Goal: Transaction & Acquisition: Book appointment/travel/reservation

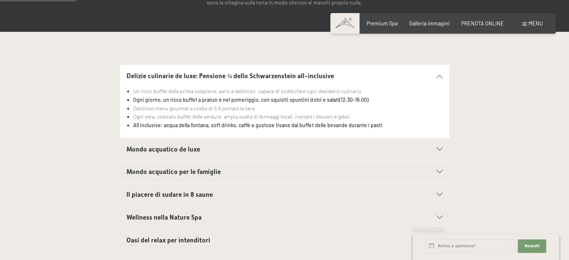
scroll to position [187, 0]
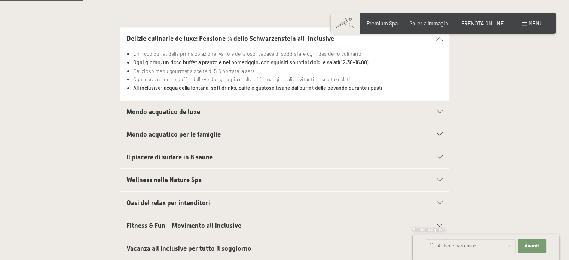
click at [173, 113] on span "Mondo acquatico de luxe" at bounding box center [164, 111] width 74 height 7
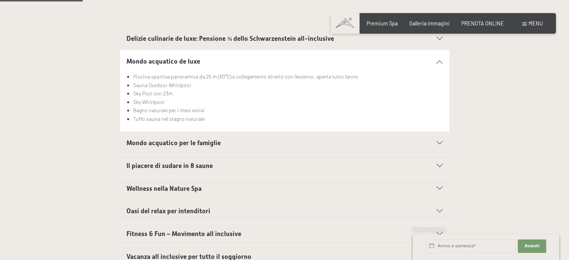
click at [225, 139] on h2 "Mondo acquatico per le famiglie" at bounding box center [269, 143] width 284 height 9
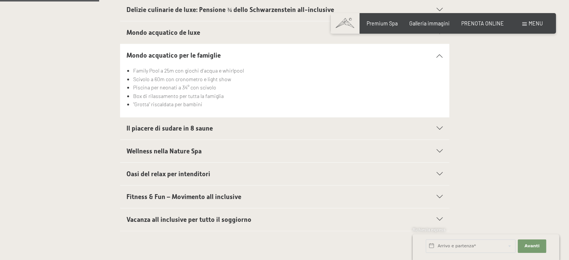
scroll to position [225, 0]
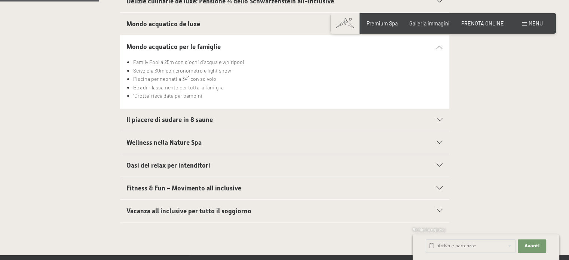
click at [195, 113] on div "Il piacere di sudare in 8 saune" at bounding box center [285, 120] width 316 height 22
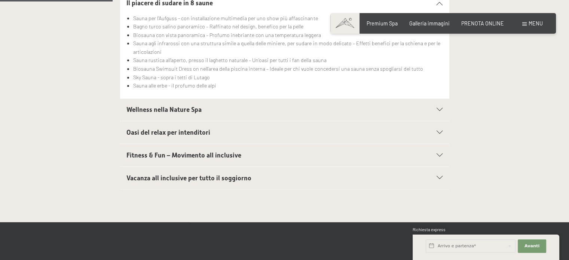
scroll to position [299, 0]
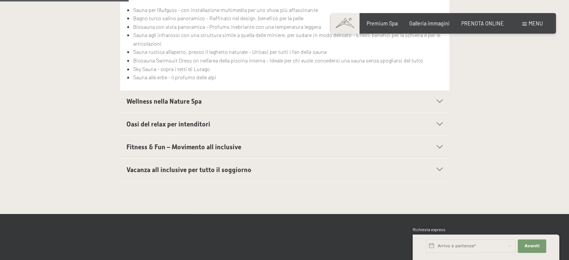
click at [191, 103] on span "Wellness nella Nature Spa" at bounding box center [164, 101] width 75 height 7
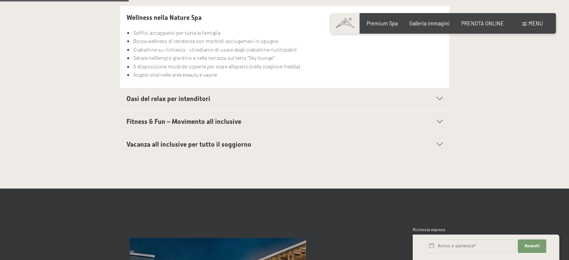
click at [195, 98] on span "Oasi del relax per intenditori" at bounding box center [169, 98] width 84 height 7
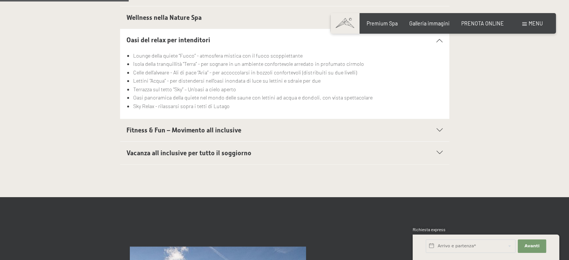
click at [241, 130] on h2 "Fitness & Fun – Movimento all inclusive" at bounding box center [269, 130] width 284 height 9
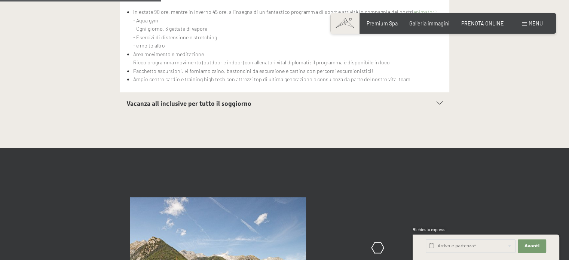
scroll to position [374, 0]
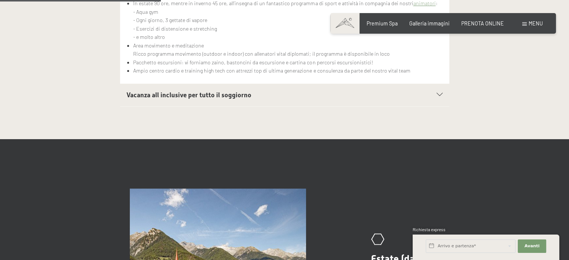
click at [232, 91] on span "Vacanza all inclusive per tutto il soggiorno" at bounding box center [189, 94] width 125 height 7
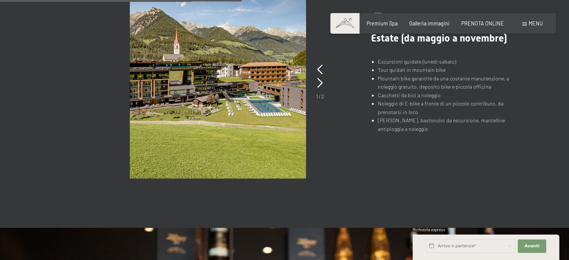
scroll to position [524, 0]
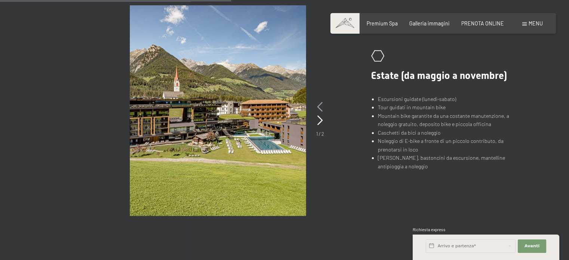
click at [320, 104] on icon at bounding box center [320, 107] width 6 height 10
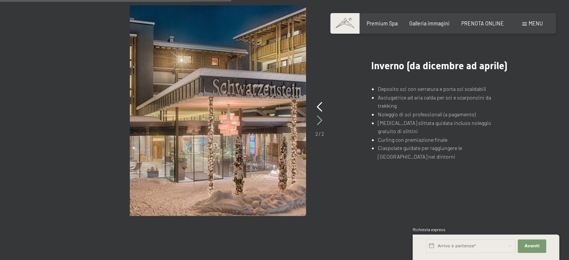
click at [317, 116] on icon at bounding box center [320, 121] width 6 height 10
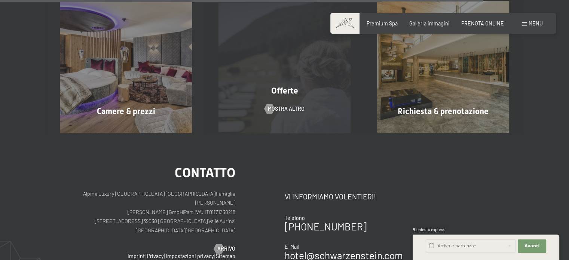
scroll to position [1123, 0]
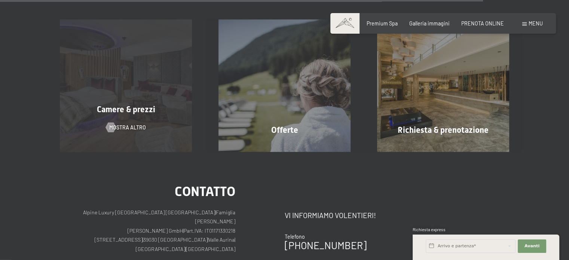
click at [156, 113] on div "Camere & prezzi" at bounding box center [126, 110] width 159 height 12
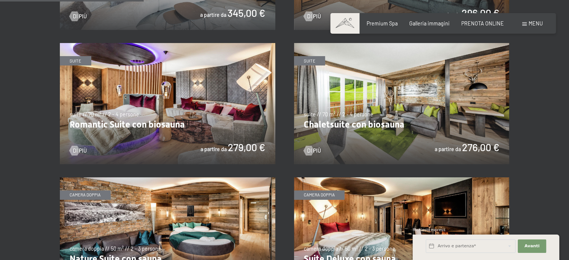
scroll to position [524, 0]
click at [216, 130] on img at bounding box center [168, 103] width 216 height 121
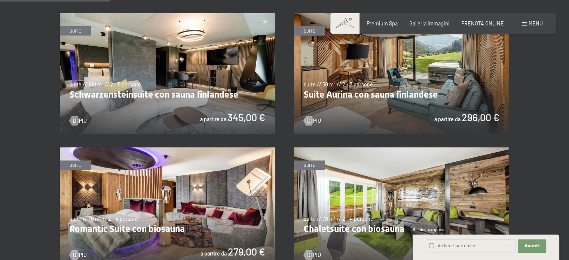
scroll to position [412, 0]
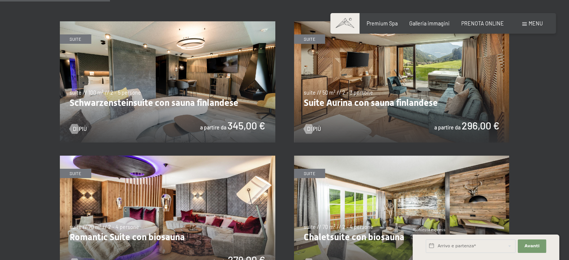
click at [400, 122] on img at bounding box center [402, 81] width 216 height 121
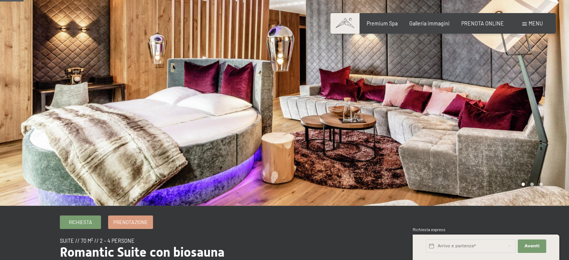
click at [373, 123] on div at bounding box center [427, 84] width 285 height 243
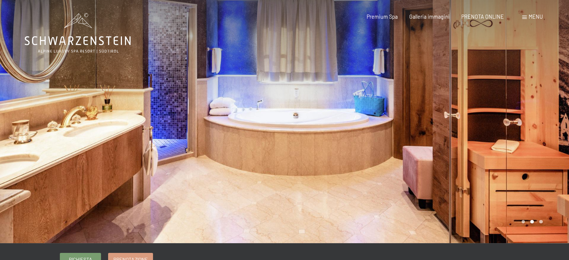
click at [436, 140] on div at bounding box center [427, 121] width 285 height 243
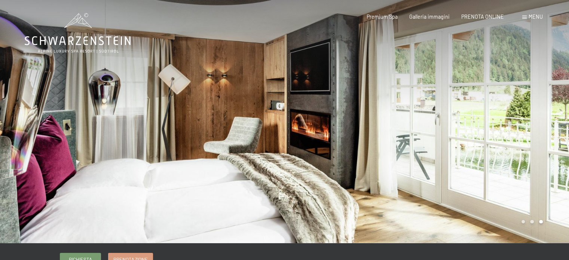
click at [436, 140] on div at bounding box center [427, 121] width 285 height 243
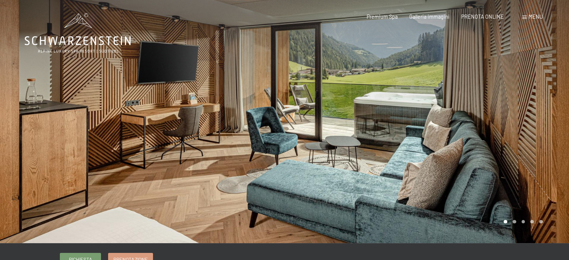
click at [287, 156] on div at bounding box center [427, 121] width 285 height 243
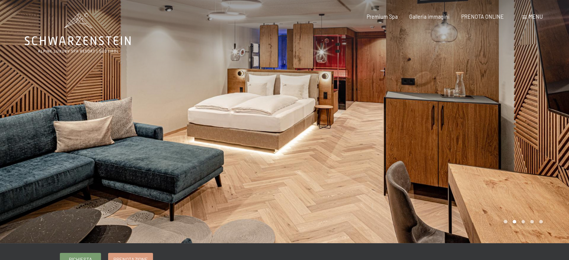
click at [317, 141] on div at bounding box center [427, 121] width 285 height 243
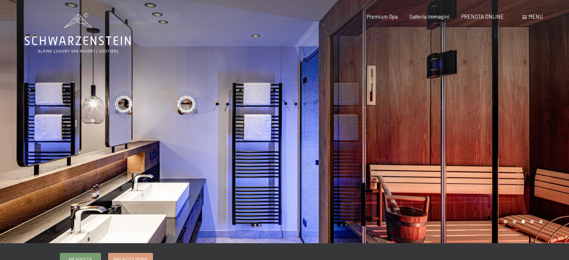
click at [317, 141] on div at bounding box center [427, 121] width 285 height 243
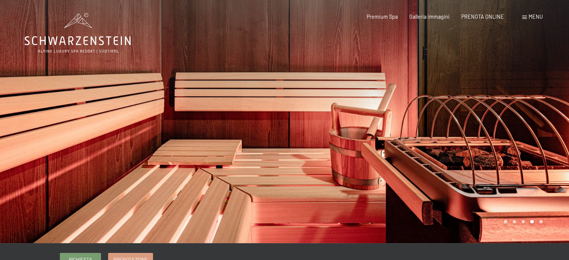
click at [317, 141] on div at bounding box center [427, 121] width 285 height 243
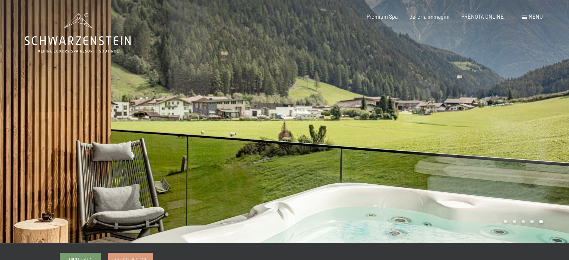
click at [317, 141] on div at bounding box center [427, 121] width 285 height 243
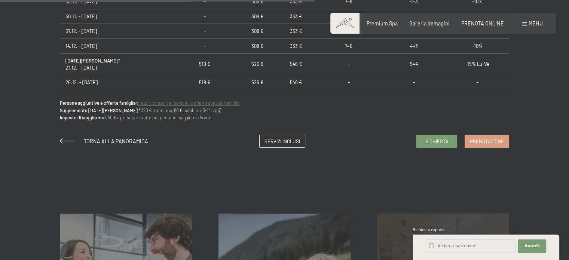
scroll to position [561, 0]
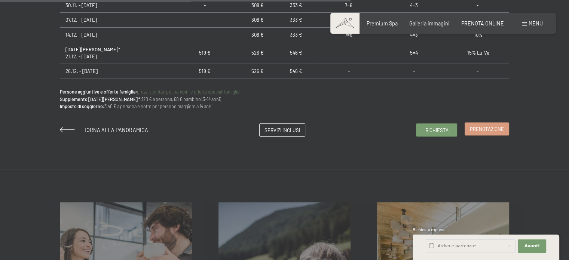
click at [491, 130] on span "Prenotazione" at bounding box center [487, 129] width 34 height 7
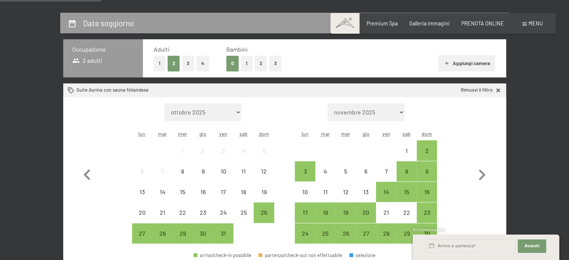
scroll to position [187, 0]
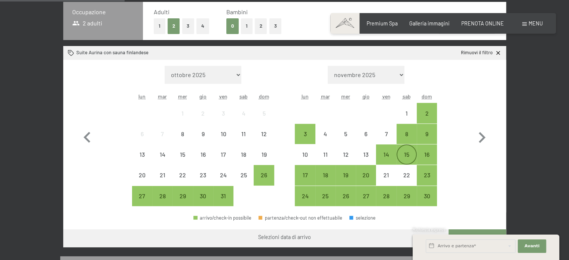
click at [409, 149] on div "15" at bounding box center [407, 154] width 19 height 19
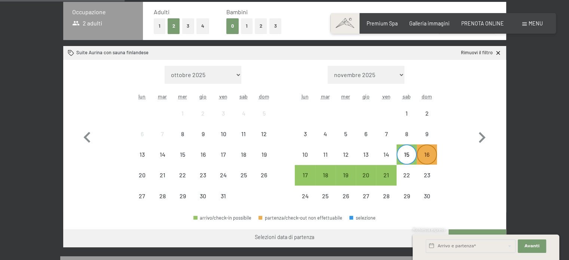
click at [432, 152] on div "16" at bounding box center [427, 161] width 19 height 19
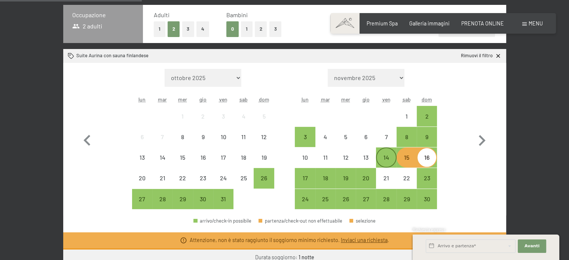
scroll to position [181, 0]
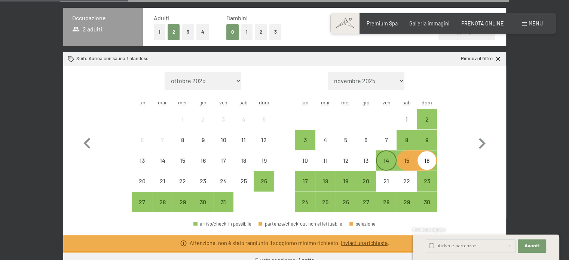
click at [384, 158] on div "14" at bounding box center [386, 167] width 19 height 19
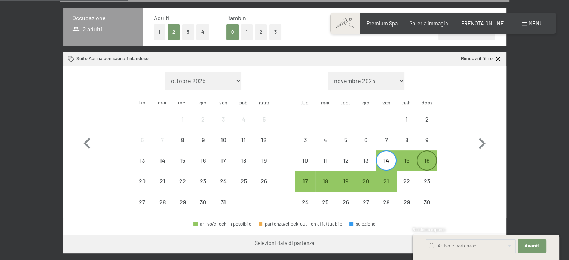
click at [427, 164] on div "16" at bounding box center [427, 167] width 19 height 19
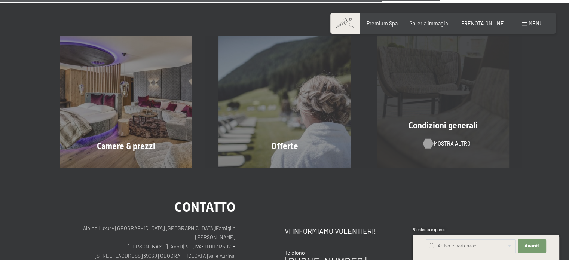
scroll to position [743, 0]
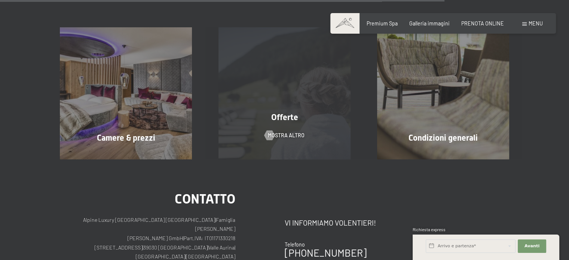
click at [285, 126] on div "Offerte mostra altro" at bounding box center [285, 93] width 159 height 132
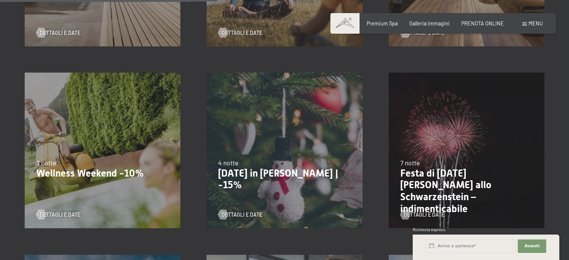
scroll to position [524, 0]
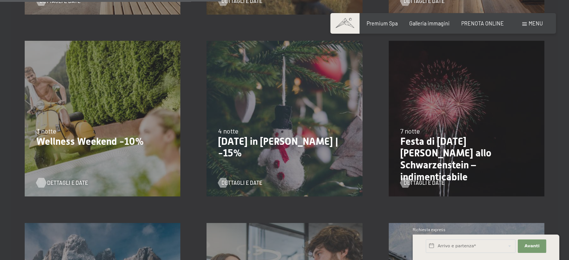
click at [66, 184] on span "Dettagli e Date" at bounding box center [67, 182] width 41 height 7
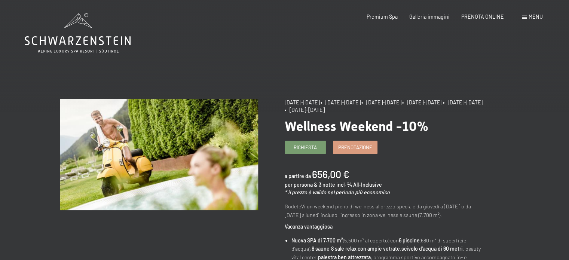
click at [64, 37] on icon at bounding box center [78, 40] width 106 height 9
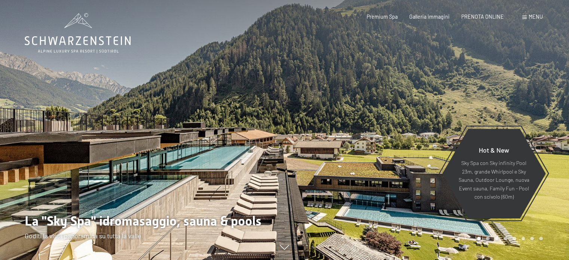
click at [490, 21] on div "Prenotazione Richiesta Premium Spa Galleria immagini PRENOTA ONLINE Menu DE IT …" at bounding box center [443, 16] width 199 height 7
click at [484, 16] on span "PRENOTA ONLINE" at bounding box center [483, 15] width 43 height 6
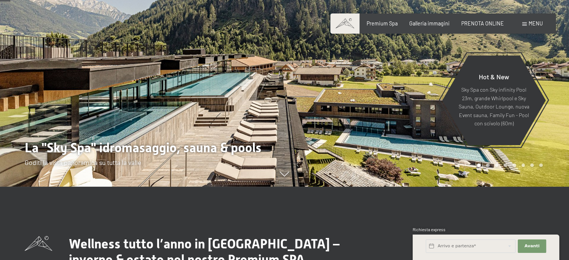
scroll to position [75, 0]
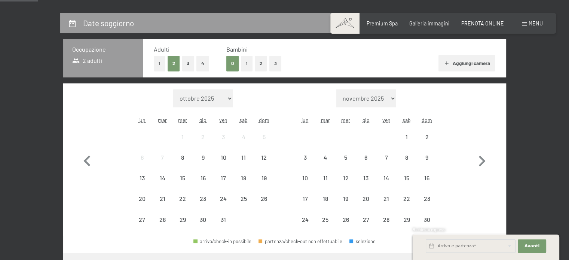
scroll to position [187, 0]
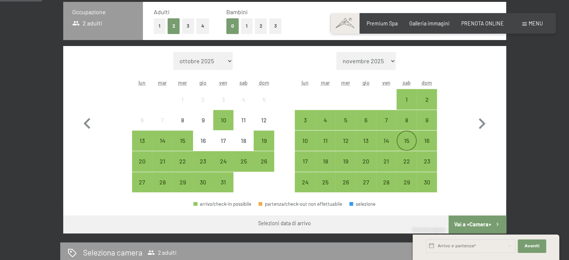
click at [409, 143] on div "15" at bounding box center [407, 147] width 19 height 19
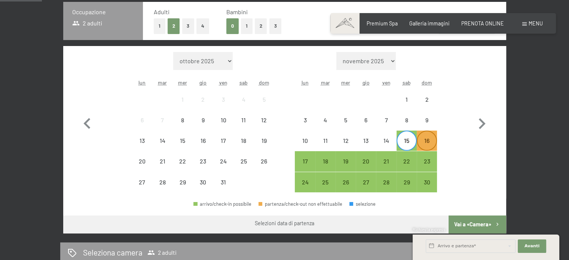
click at [427, 141] on div "16" at bounding box center [427, 147] width 19 height 19
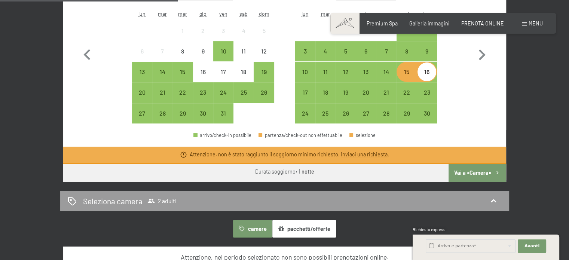
click at [463, 174] on button "Vai a «Camera»" at bounding box center [477, 173] width 57 height 18
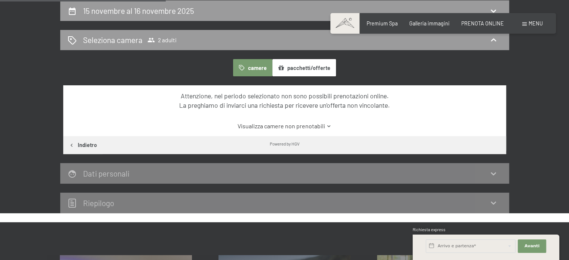
scroll to position [200, 0]
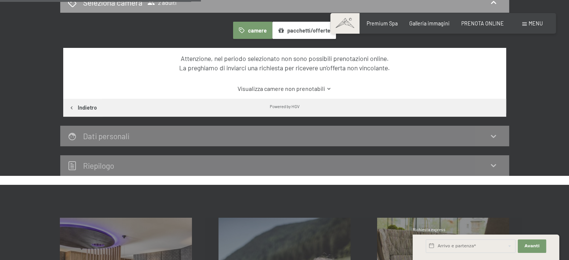
click at [292, 31] on button "pacchetti/offerte" at bounding box center [305, 30] width 64 height 17
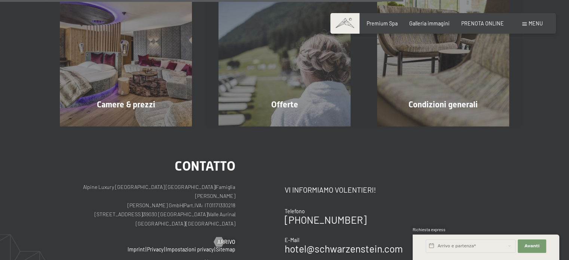
scroll to position [424, 0]
